Goal: Transaction & Acquisition: Purchase product/service

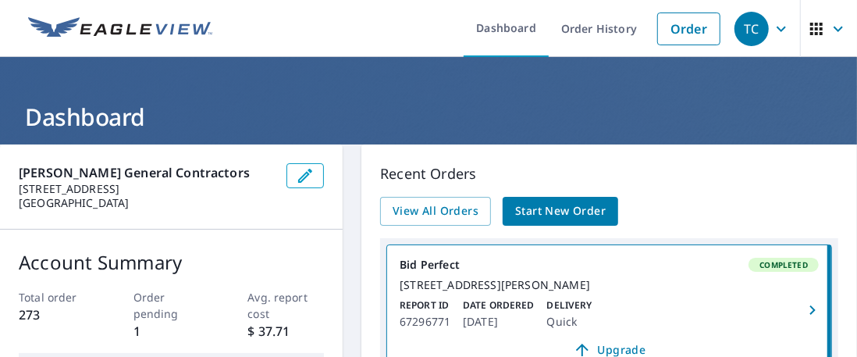
click at [557, 202] on span "Start New Order" at bounding box center [560, 211] width 91 height 20
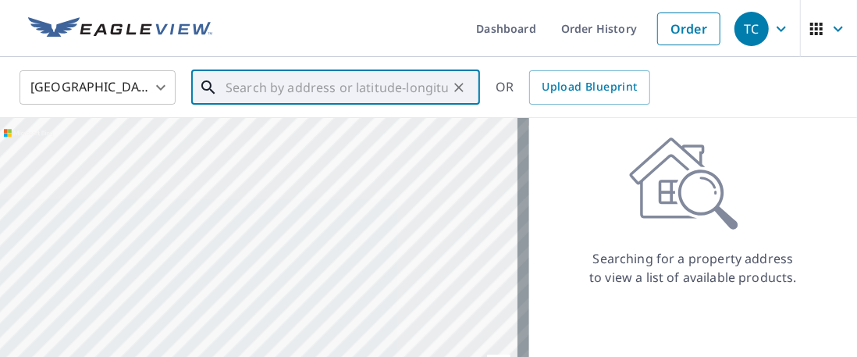
click at [276, 92] on input "text" at bounding box center [336, 88] width 222 height 44
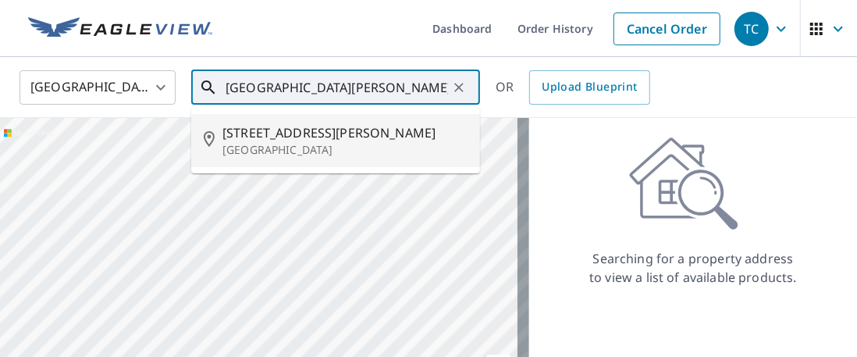
click at [256, 137] on span "[STREET_ADDRESS][PERSON_NAME]" at bounding box center [344, 132] width 245 height 19
type input "[STREET_ADDRESS][PERSON_NAME]"
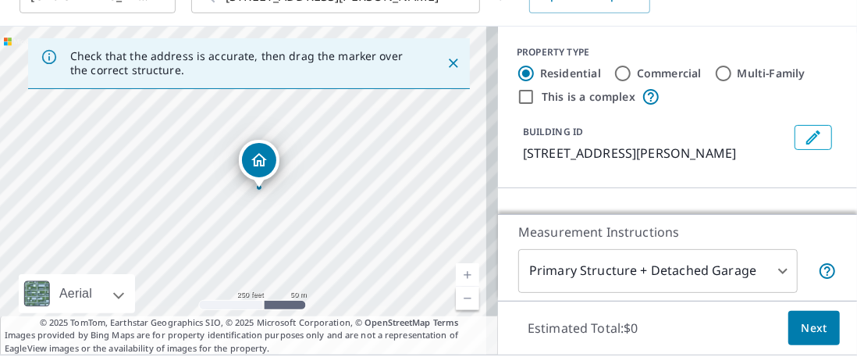
scroll to position [140, 0]
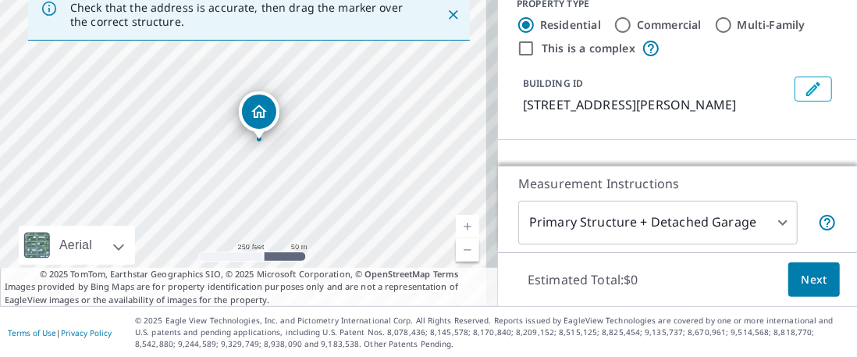
click at [801, 279] on span "Next" at bounding box center [814, 280] width 27 height 20
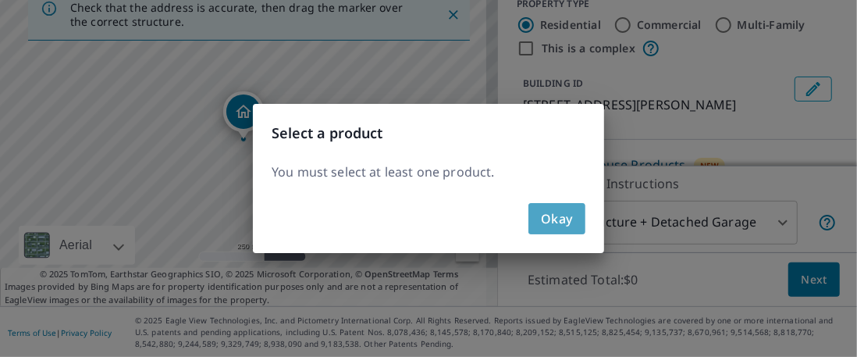
click at [559, 230] on button "Okay" at bounding box center [556, 218] width 57 height 31
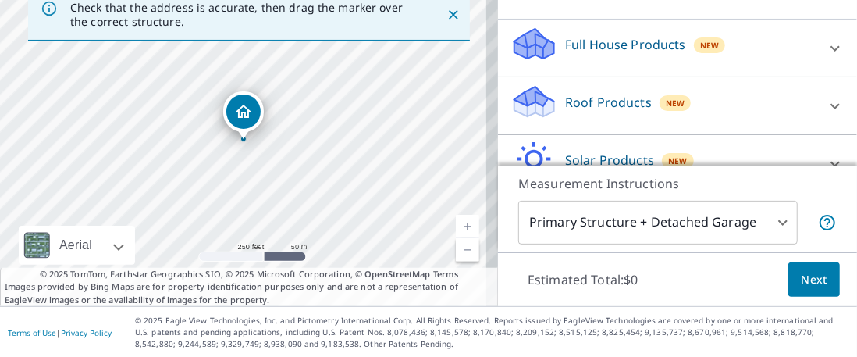
scroll to position [122, 0]
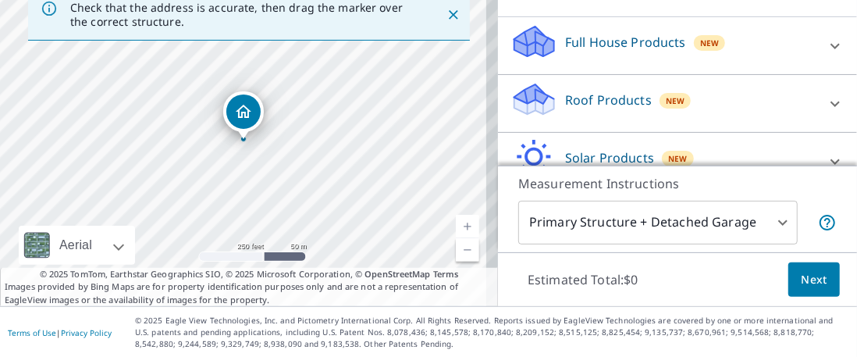
click at [741, 114] on div "Roof Products New" at bounding box center [663, 103] width 306 height 44
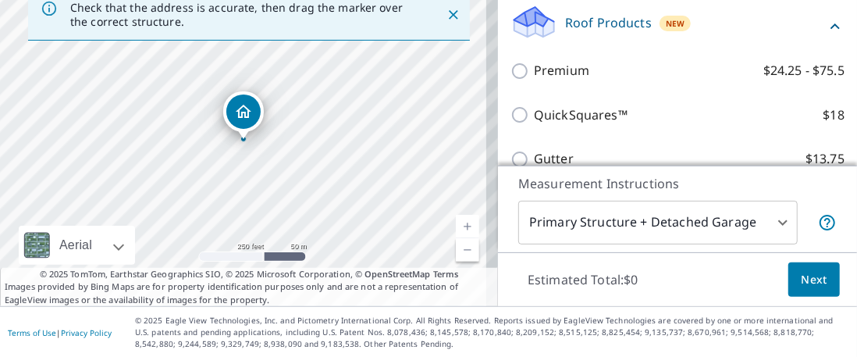
scroll to position [201, 0]
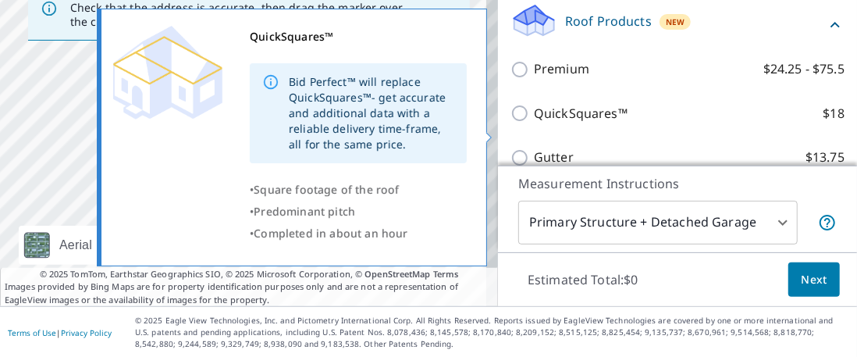
click at [511, 122] on input "QuickSquares™ $18" at bounding box center [521, 113] width 23 height 19
checkbox input "true"
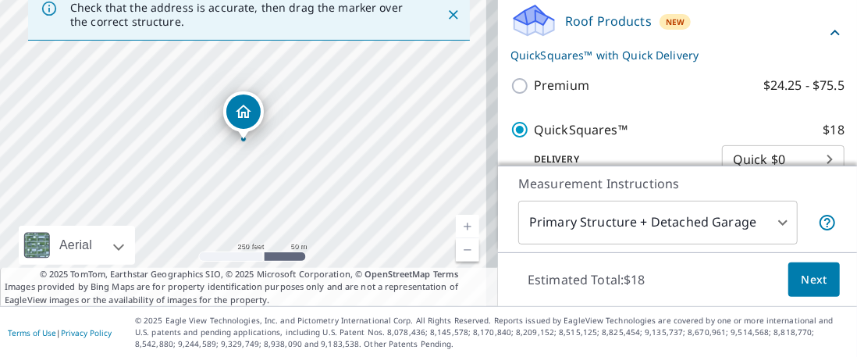
click at [801, 274] on span "Next" at bounding box center [814, 280] width 27 height 20
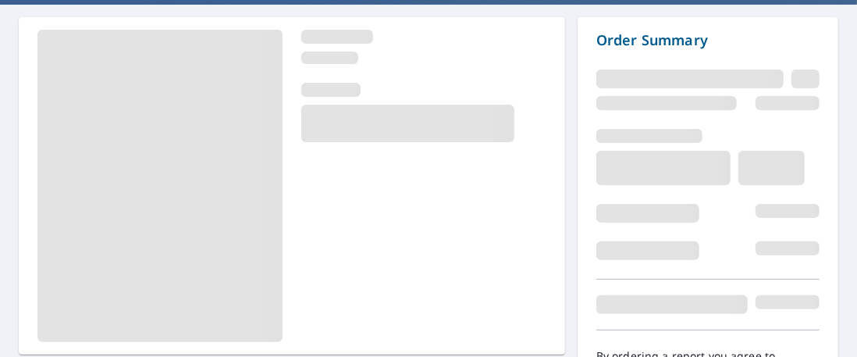
scroll to position [227, 0]
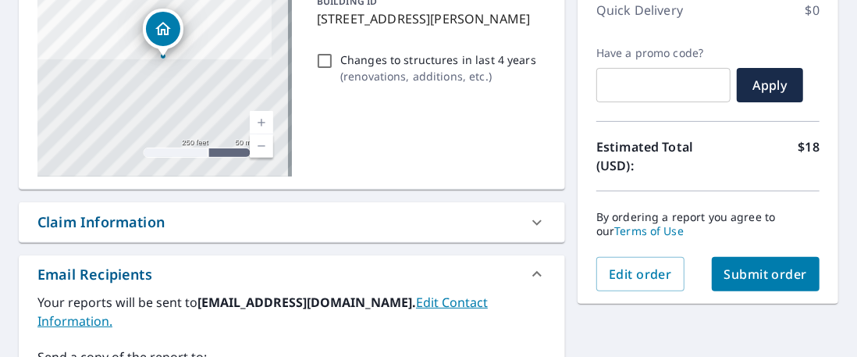
click at [758, 272] on span "Submit order" at bounding box center [765, 273] width 83 height 17
